Goal: Find specific page/section: Find specific page/section

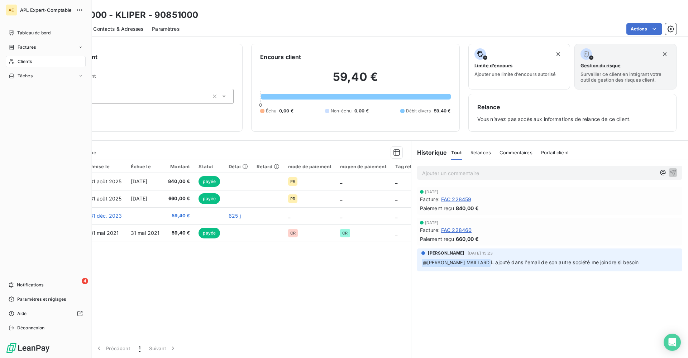
click at [14, 61] on icon at bounding box center [12, 62] width 6 height 6
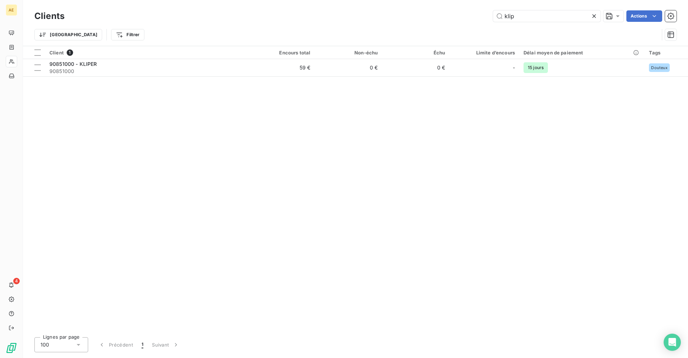
drag, startPoint x: 528, startPoint y: 15, endPoint x: 482, endPoint y: 16, distance: 46.2
click at [482, 16] on div "klip Actions" at bounding box center [374, 15] width 603 height 11
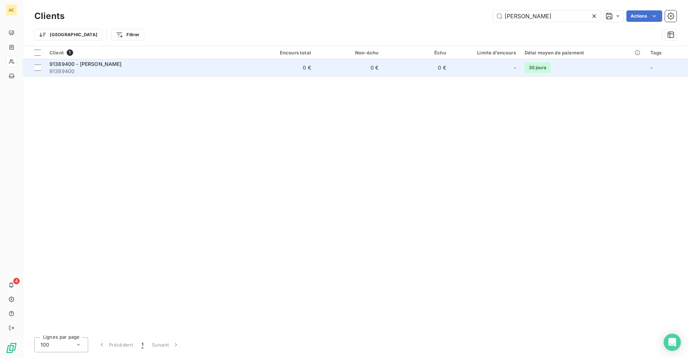
type input "[PERSON_NAME]"
click at [115, 63] on span "91389400 - [PERSON_NAME]" at bounding box center [85, 64] width 72 height 6
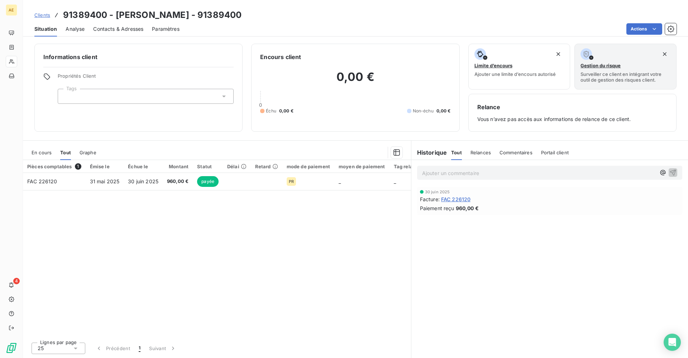
click at [467, 197] on span "FAC 226120" at bounding box center [456, 200] width 30 height 8
